Goal: Task Accomplishment & Management: Manage account settings

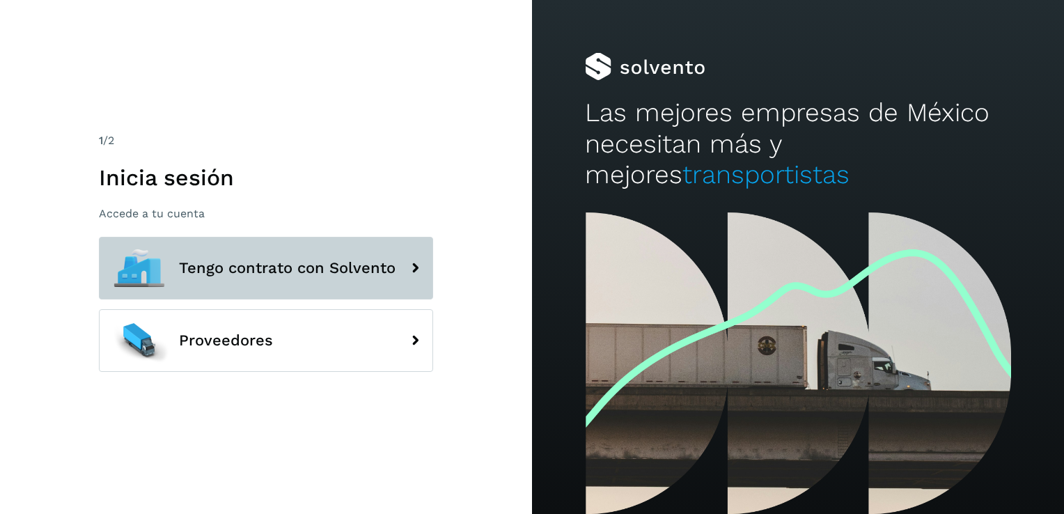
click at [268, 291] on button "Tengo contrato con Solvento" at bounding box center [266, 268] width 334 height 63
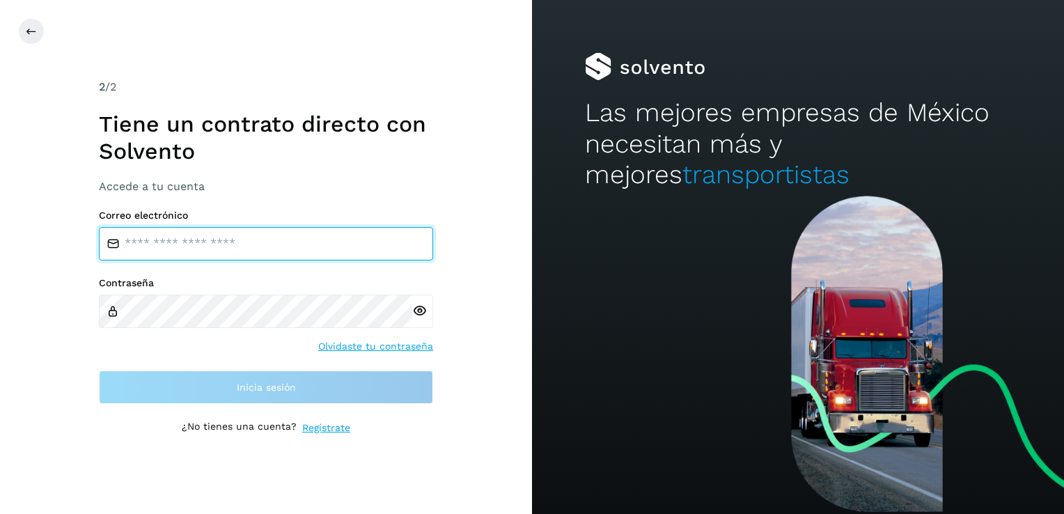
type input "**********"
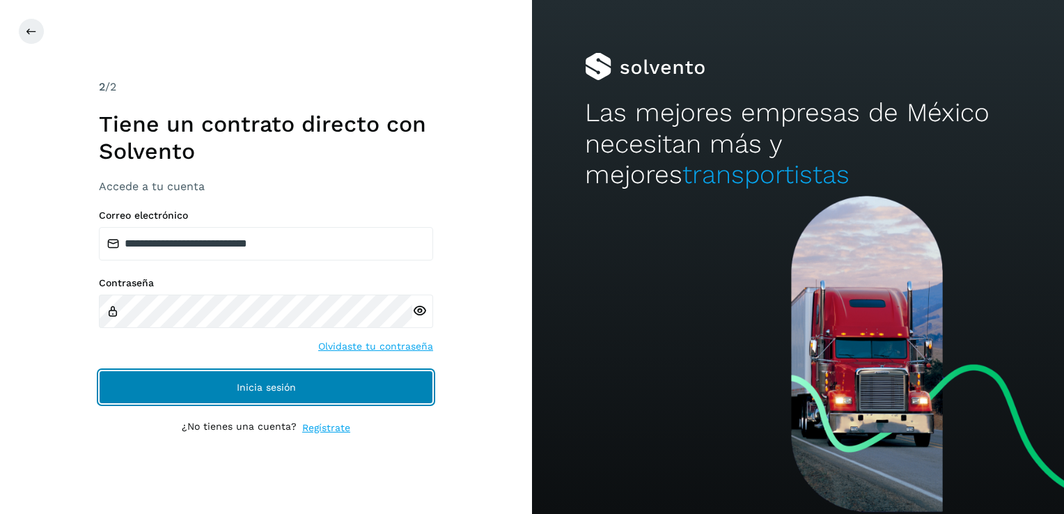
click at [205, 388] on button "Inicia sesión" at bounding box center [266, 386] width 334 height 33
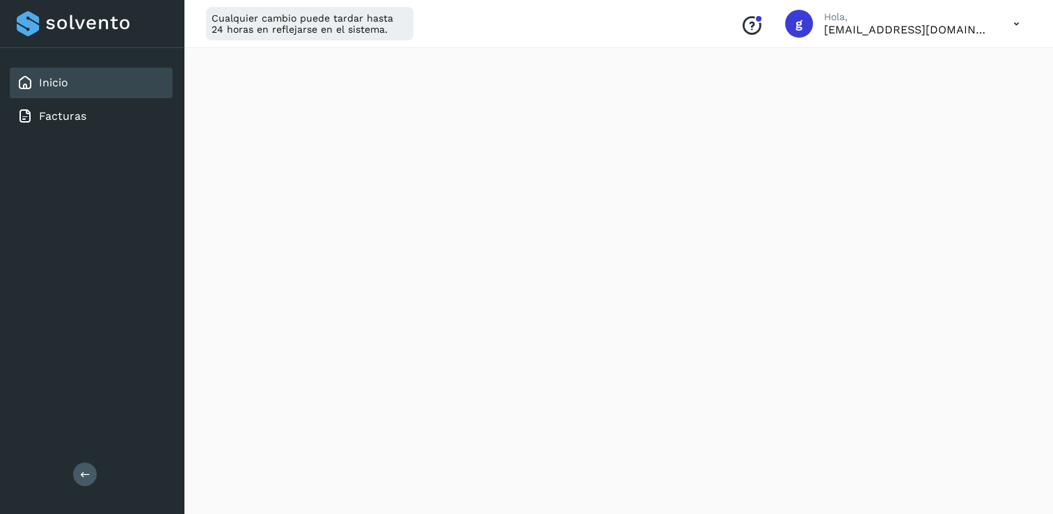
scroll to position [209, 0]
click at [53, 82] on link "Inicio" at bounding box center [53, 82] width 29 height 13
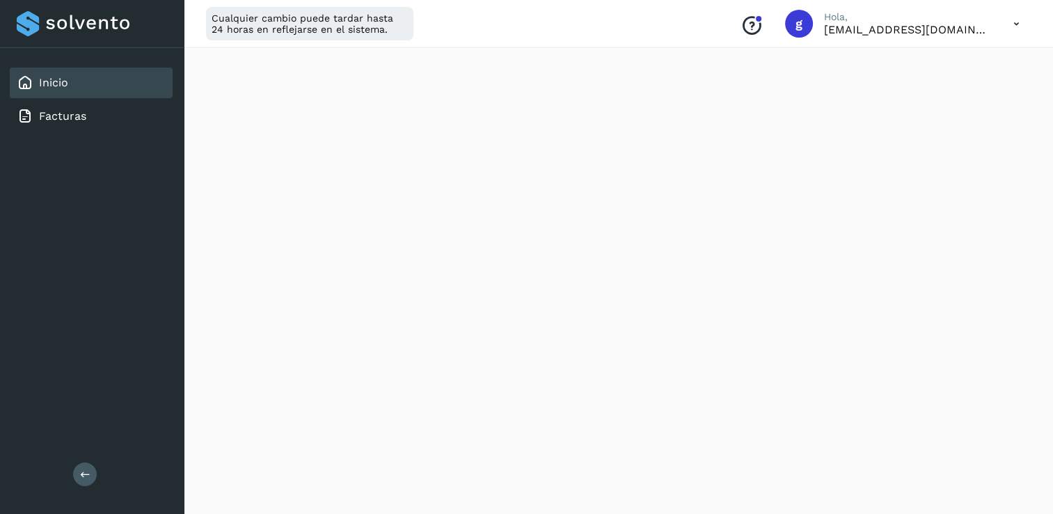
click at [53, 82] on link "Inicio" at bounding box center [53, 82] width 29 height 13
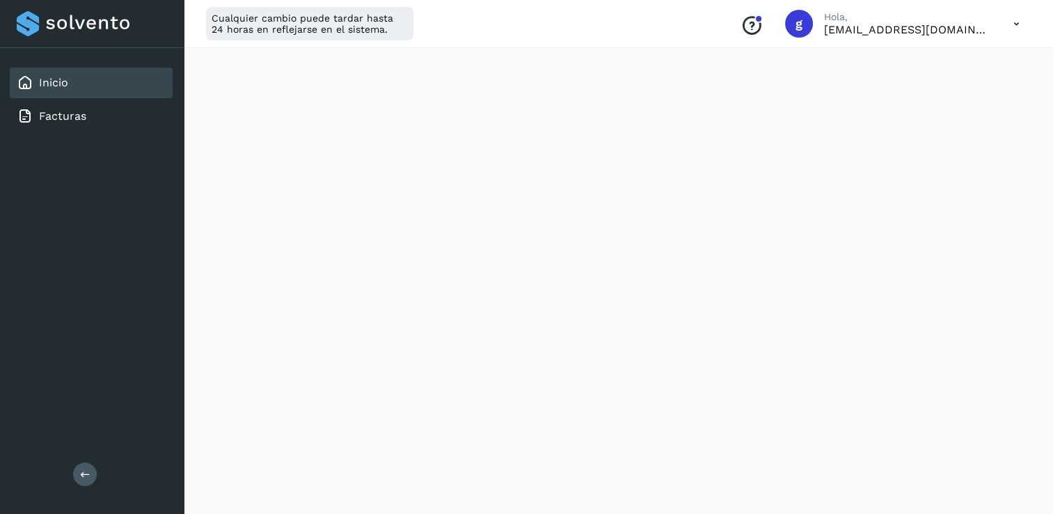
click at [53, 82] on link "Inicio" at bounding box center [53, 82] width 29 height 13
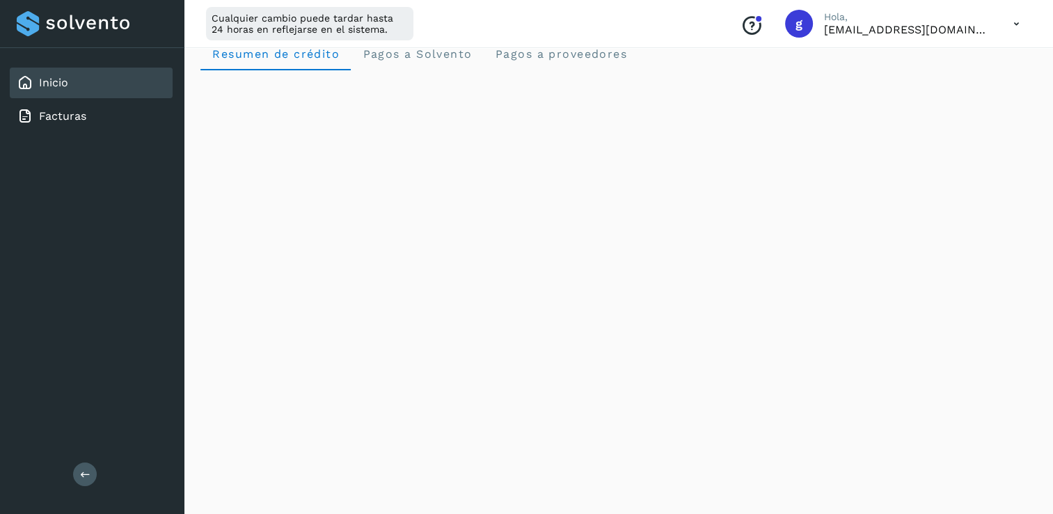
scroll to position [0, 0]
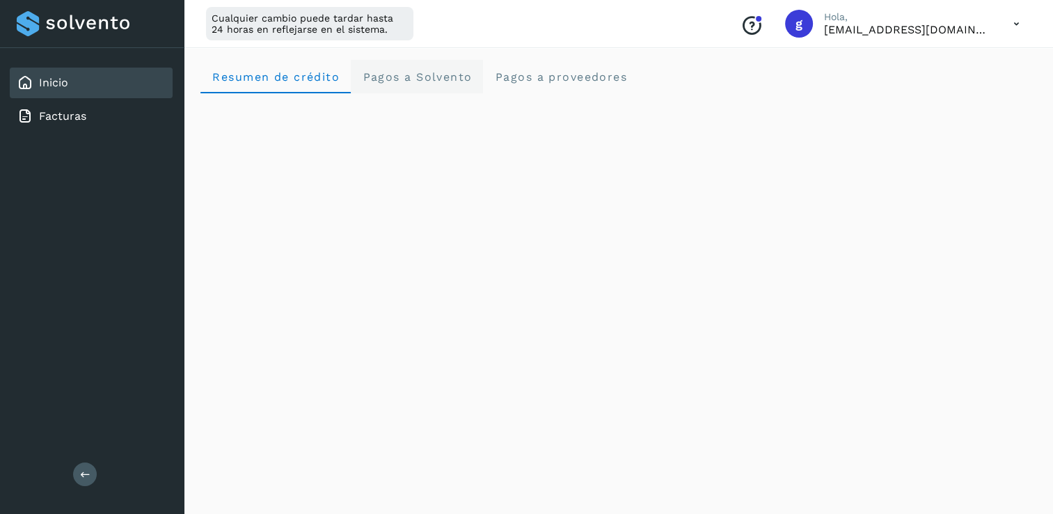
click at [423, 82] on span "Pagos a Solvento" at bounding box center [417, 76] width 110 height 13
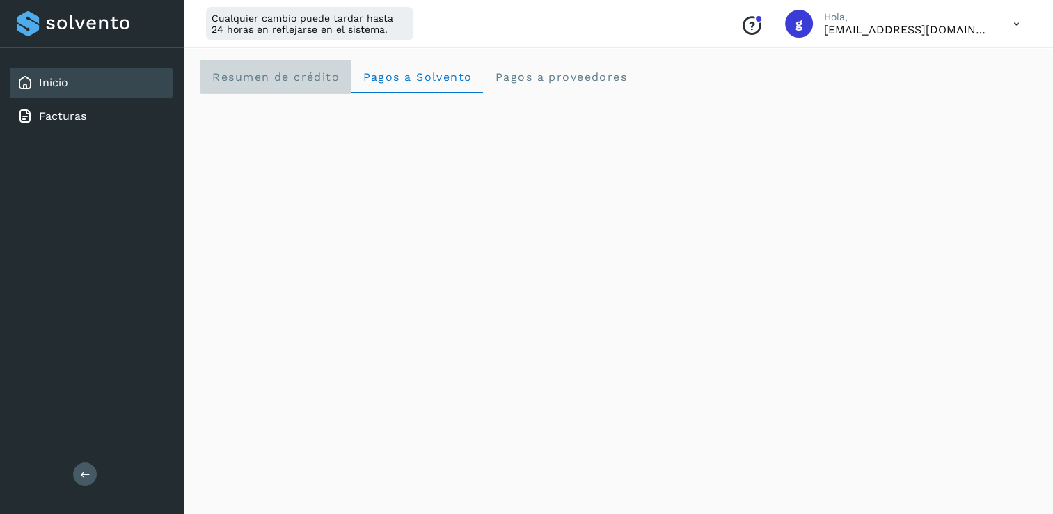
click at [265, 79] on span "Resumen de crédito" at bounding box center [276, 76] width 128 height 13
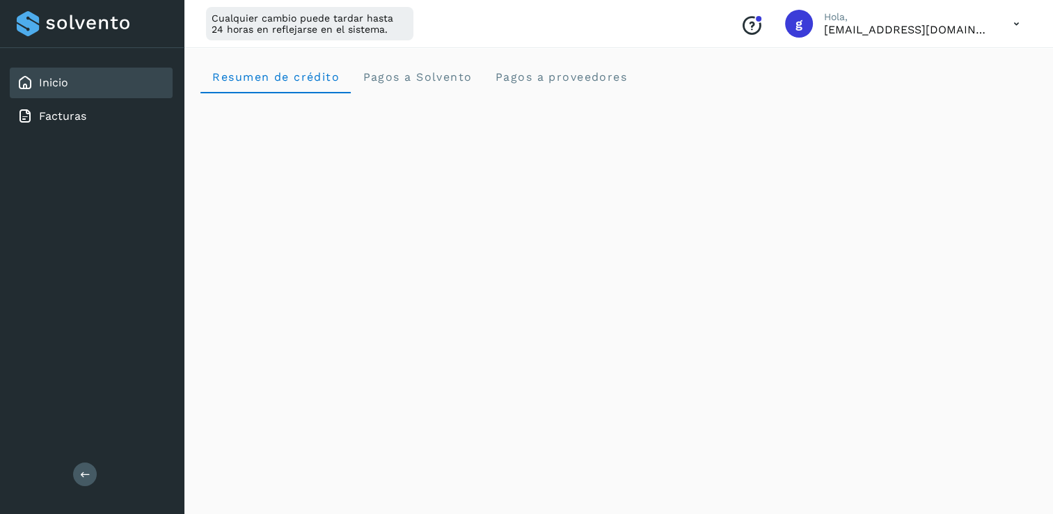
click at [1012, 31] on icon at bounding box center [1016, 24] width 29 height 29
click at [942, 102] on div "Cerrar sesión" at bounding box center [948, 90] width 166 height 26
